Goal: Navigation & Orientation: Find specific page/section

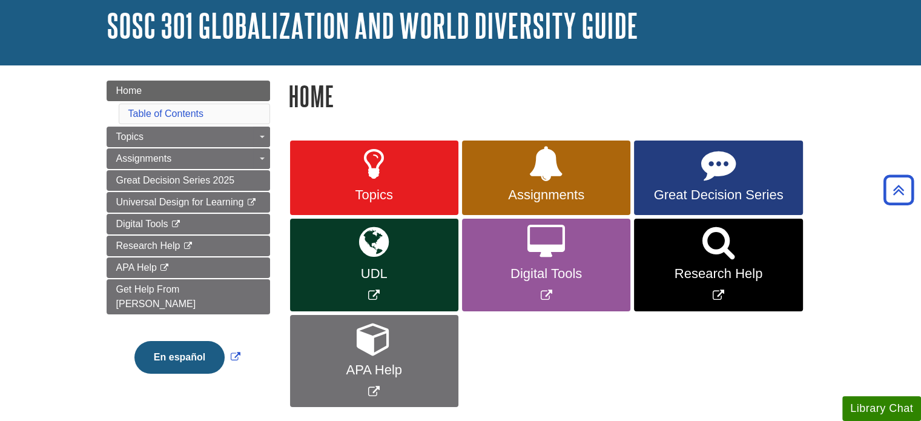
scroll to position [61, 0]
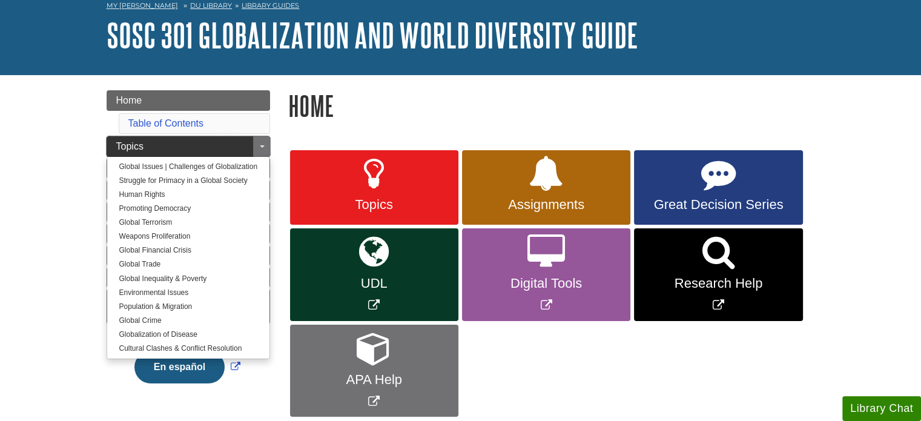
click at [150, 140] on link "Topics" at bounding box center [188, 146] width 163 height 21
